Goal: Check status: Check status

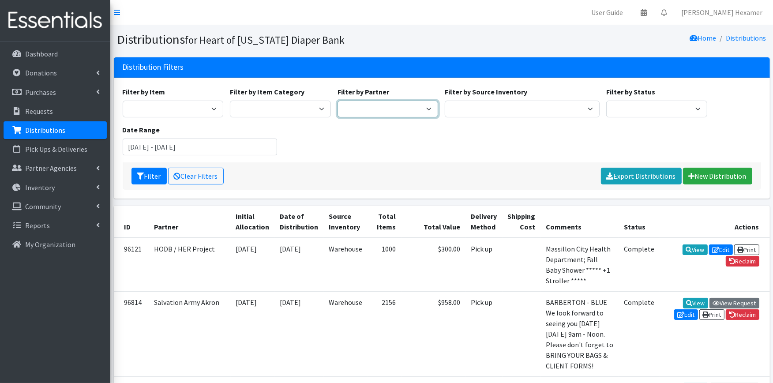
click at [399, 107] on select "Alliance Commons Belmont County Health Department [GEOGRAPHIC_DATA] [PERSON_NAM…" at bounding box center [388, 109] width 101 height 17
select select "4"
click at [338, 101] on select "Alliance Commons Belmont County Health Department [GEOGRAPHIC_DATA] [PERSON_NAM…" at bounding box center [388, 109] width 101 height 17
click at [223, 143] on input "[DATE] - [DATE]" at bounding box center [200, 147] width 155 height 17
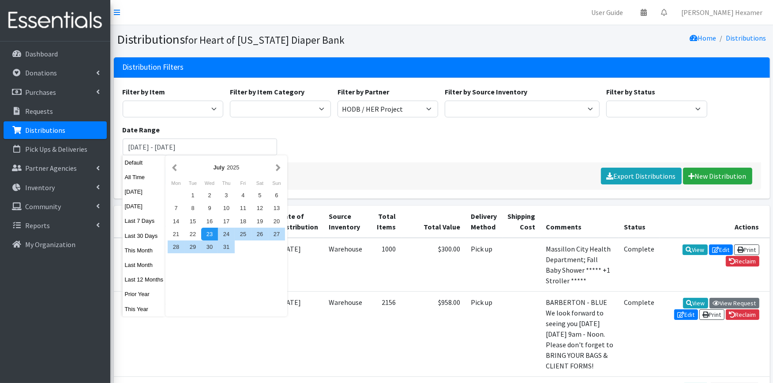
click at [380, 155] on div "Filter by Item Adult Large Adult Medium Adult Small Adult X Large Adult X-Small…" at bounding box center [441, 124] width 645 height 76
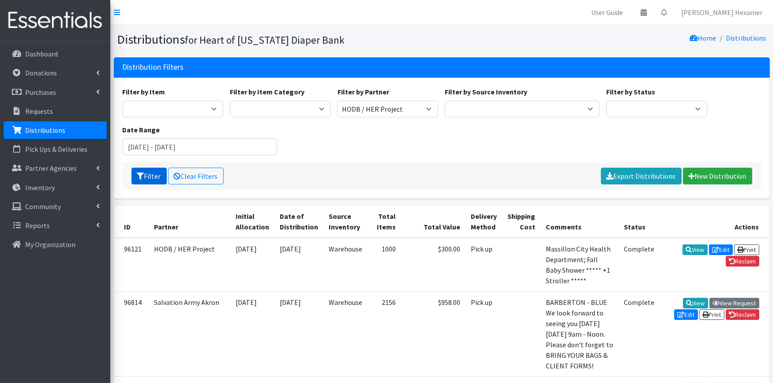
click at [141, 173] on icon "submit" at bounding box center [140, 176] width 7 height 7
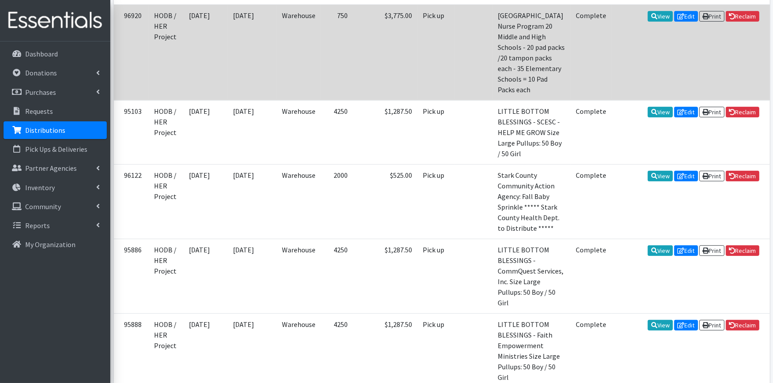
scroll to position [343, 0]
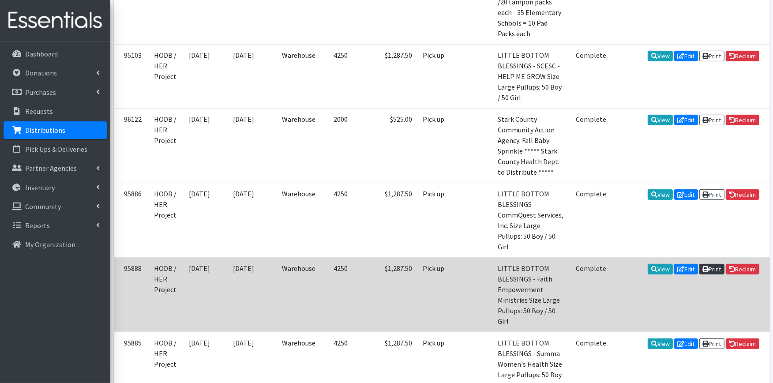
click at [705, 266] on icon at bounding box center [705, 269] width 6 height 6
